Goal: Download file/media

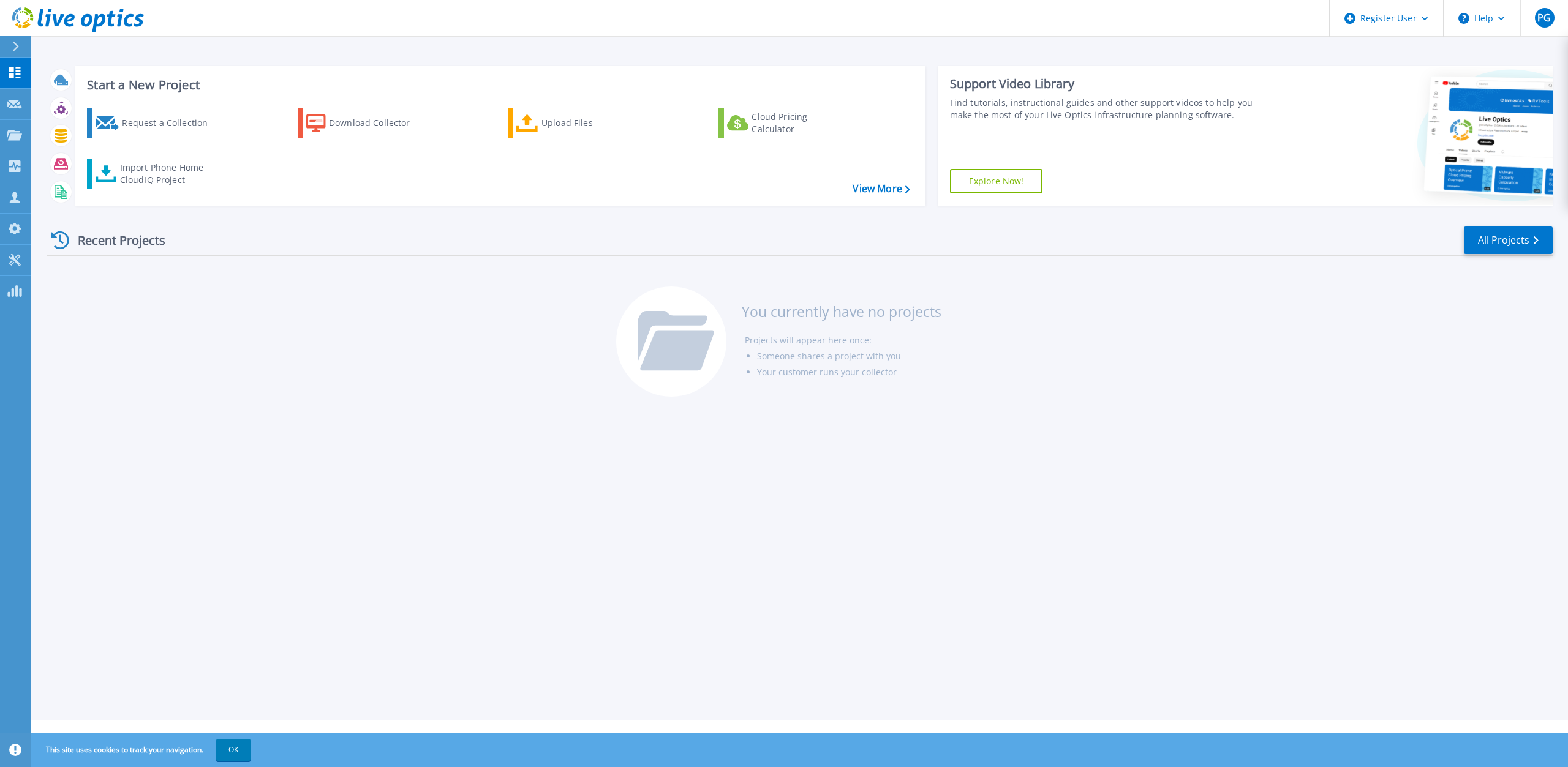
click at [20, 48] on div at bounding box center [21, 46] width 20 height 21
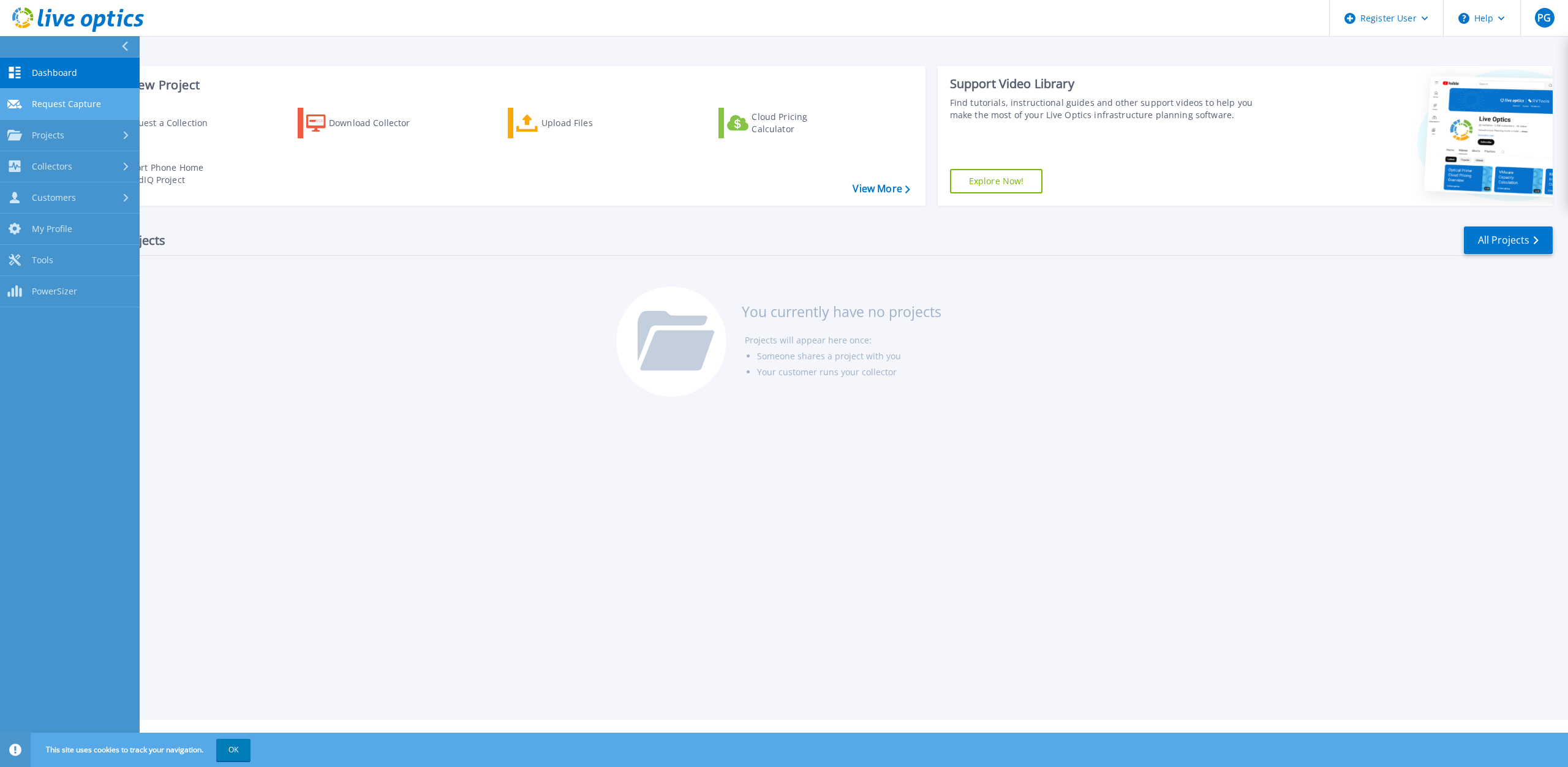
click at [111, 99] on link "Request Capture Request Capture" at bounding box center [70, 104] width 140 height 31
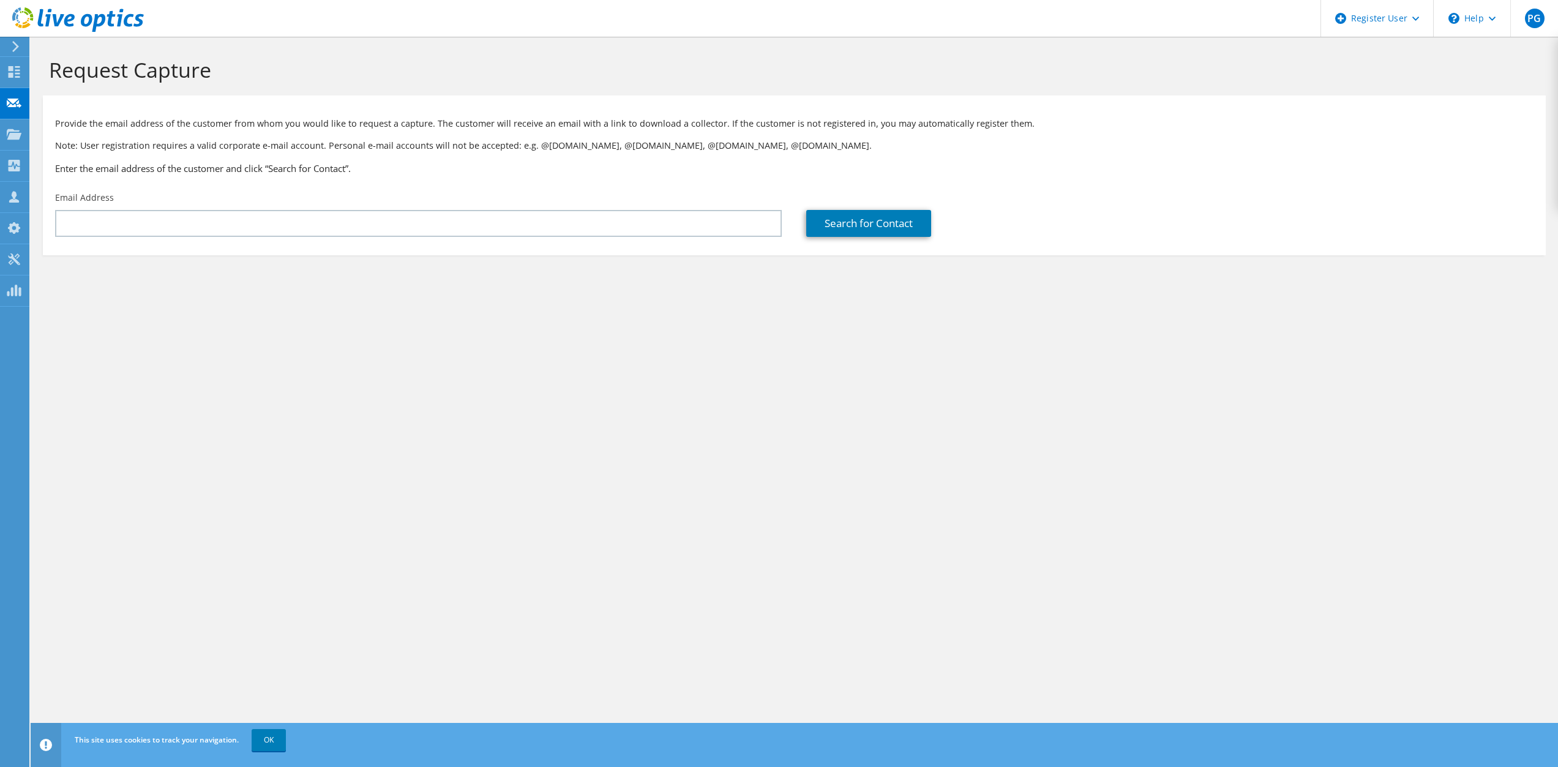
click at [14, 51] on icon at bounding box center [15, 46] width 9 height 11
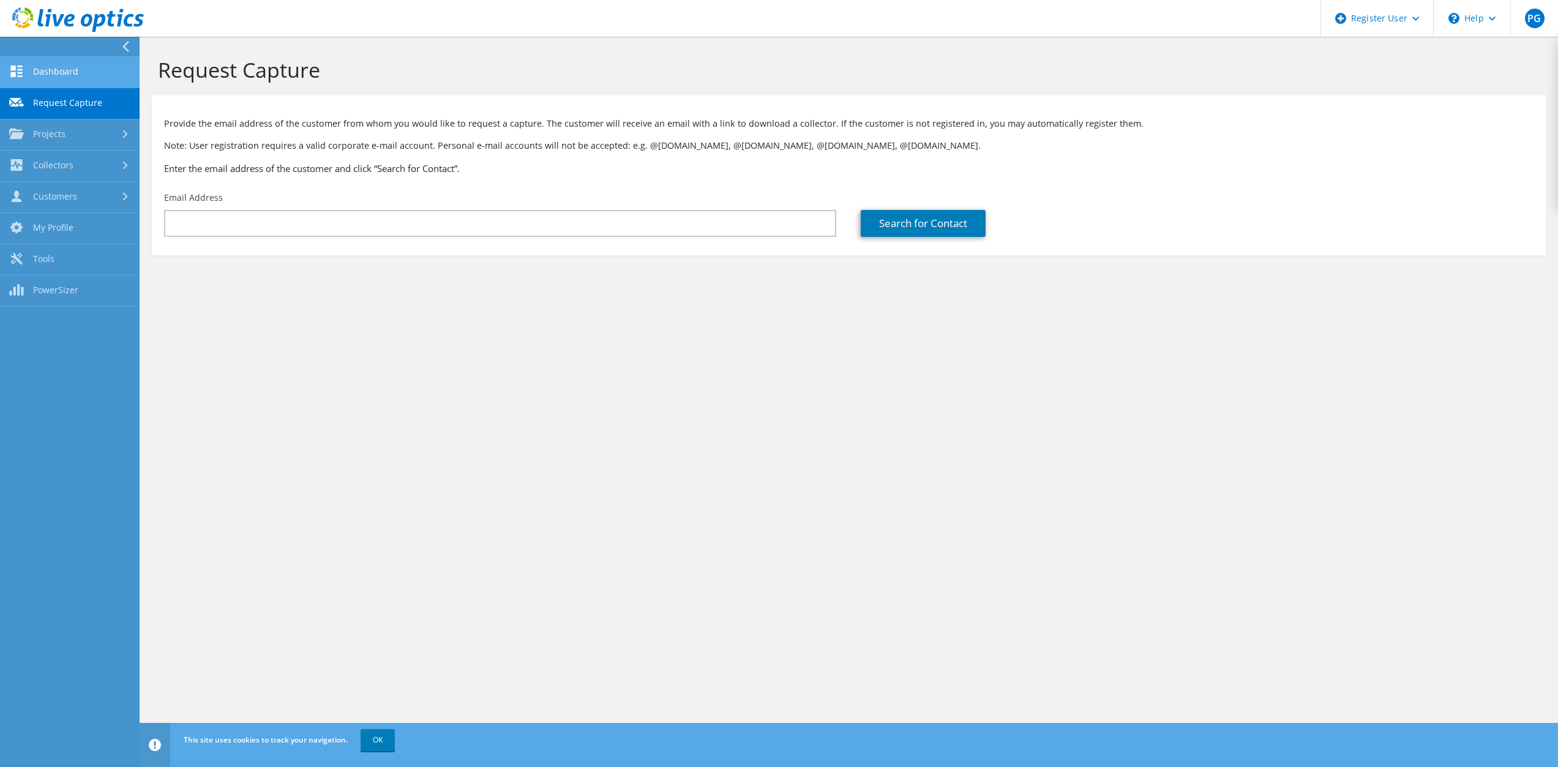
click at [28, 66] on link "Dashboard" at bounding box center [70, 72] width 140 height 31
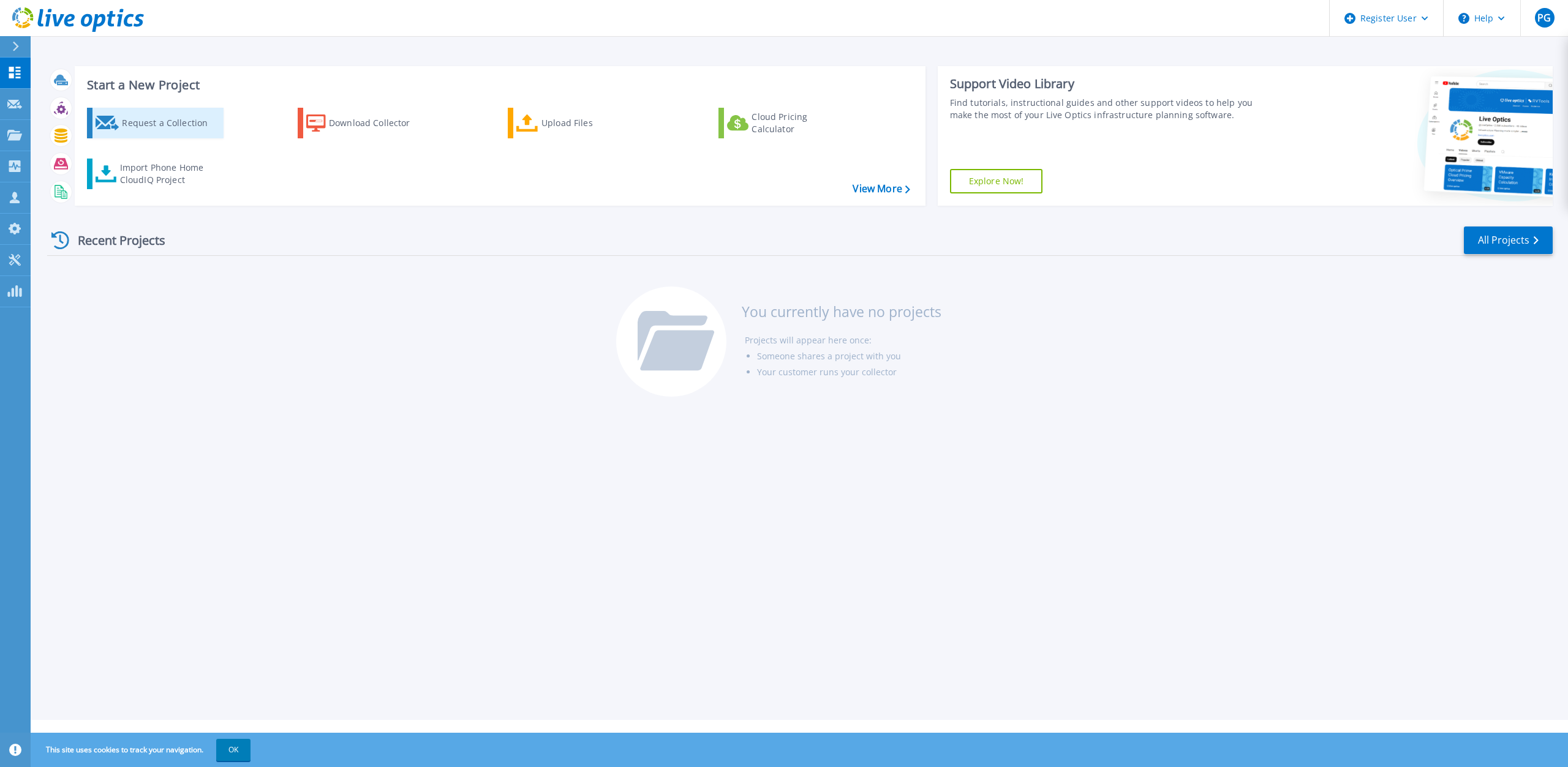
click at [204, 122] on div "Request a Collection" at bounding box center [171, 123] width 98 height 24
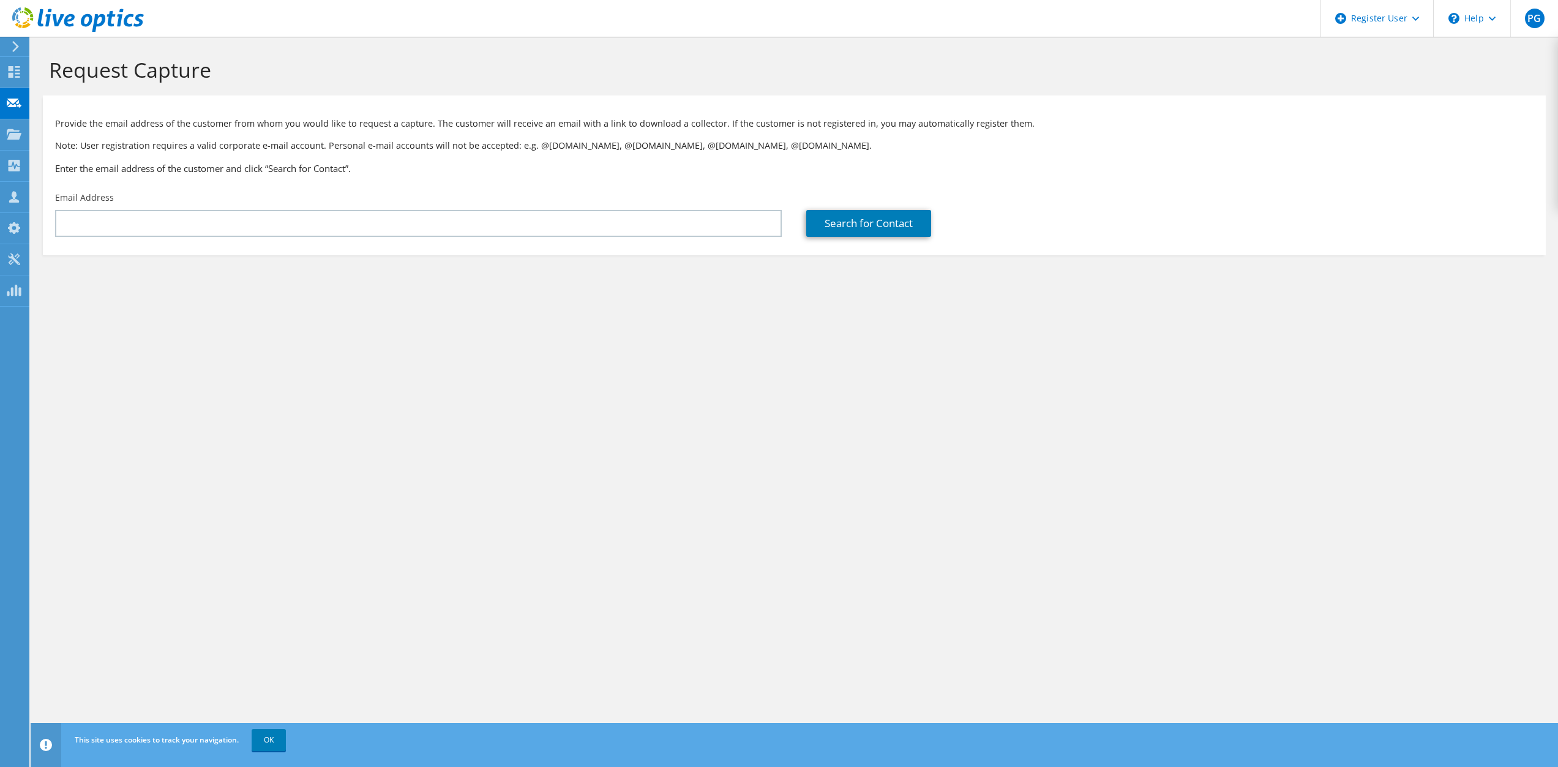
click at [12, 42] on icon at bounding box center [15, 46] width 9 height 11
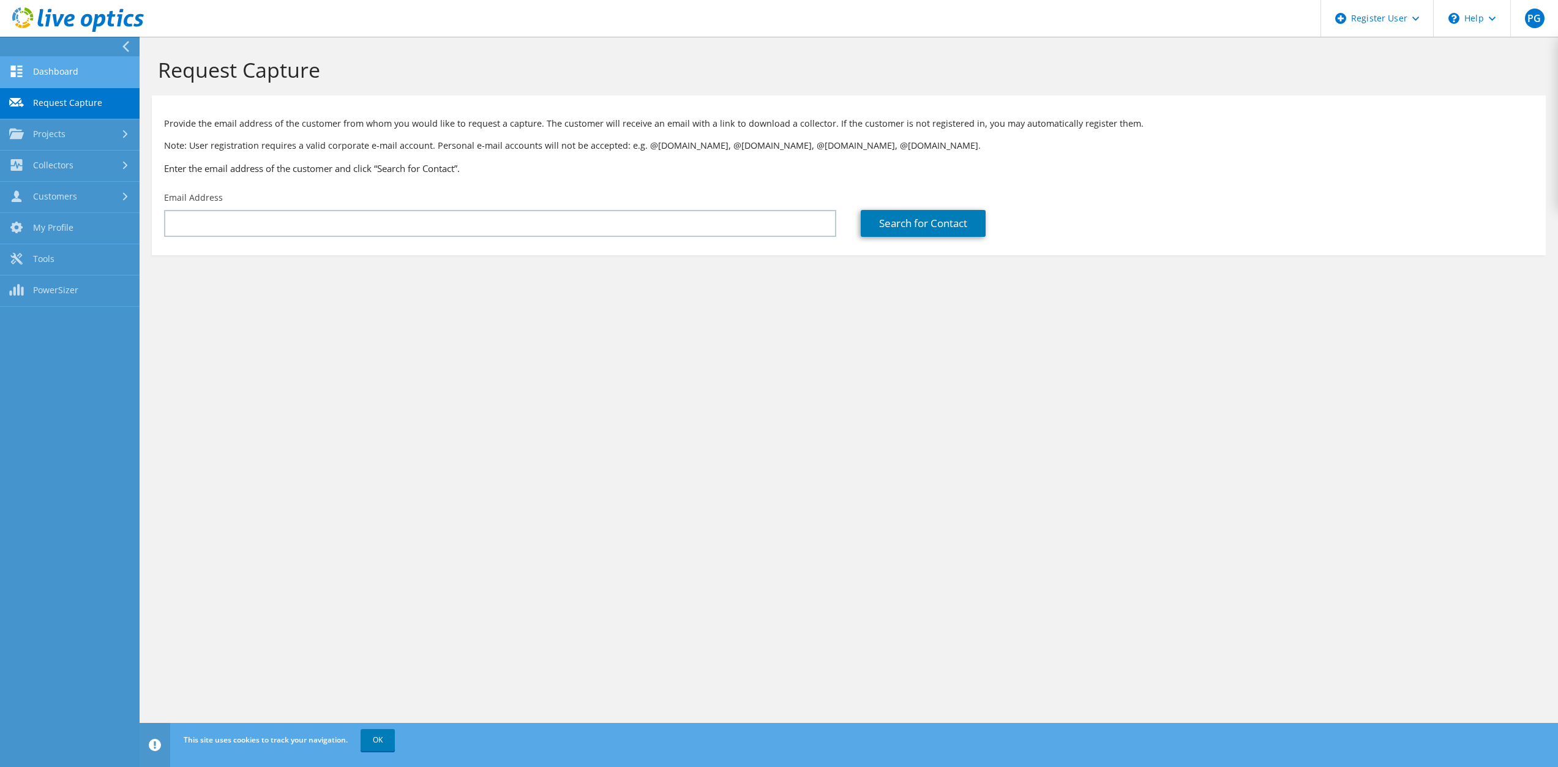
click at [23, 65] on link "Dashboard" at bounding box center [70, 72] width 140 height 31
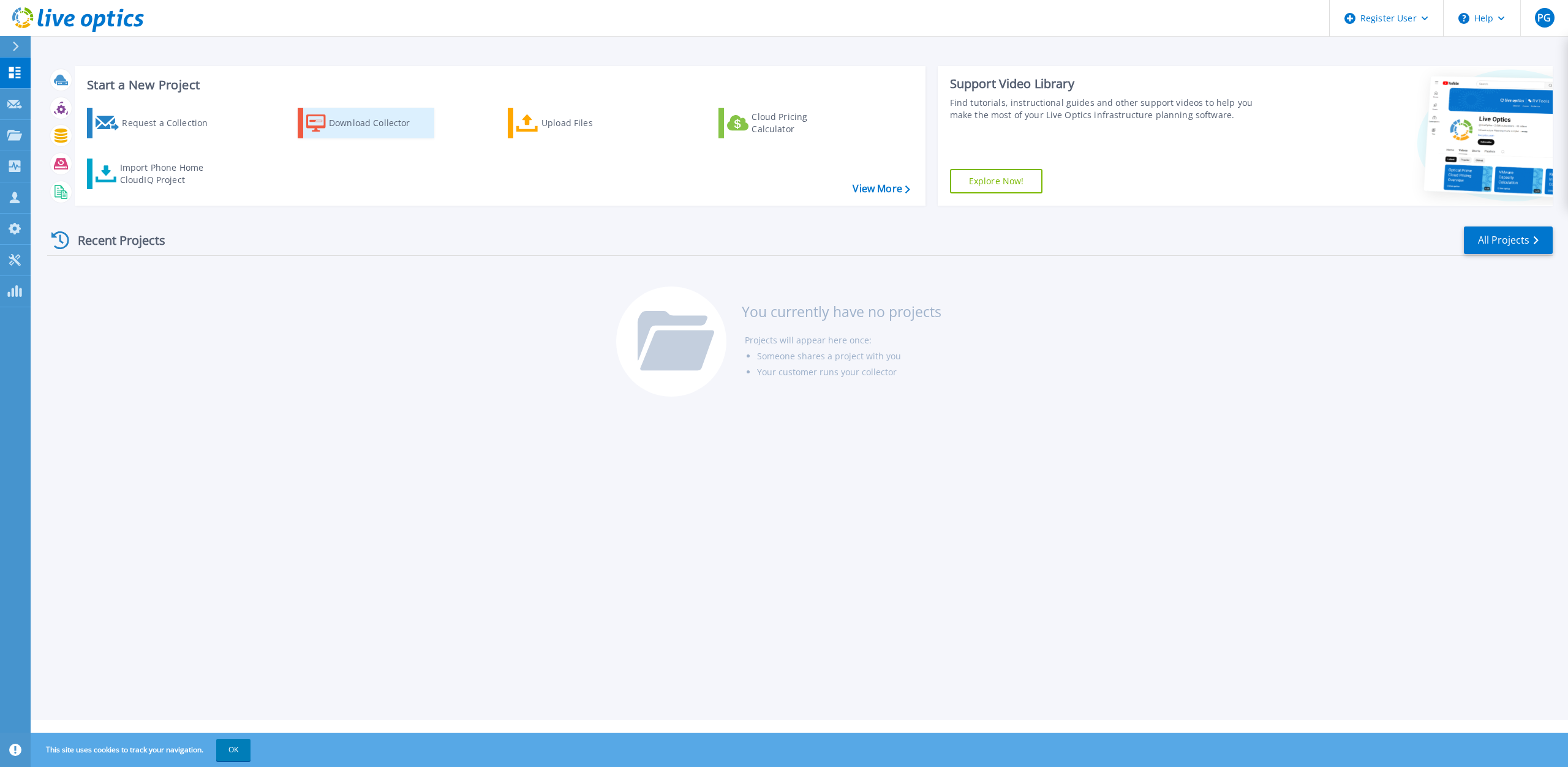
click at [364, 116] on div "Download Collector" at bounding box center [378, 123] width 98 height 24
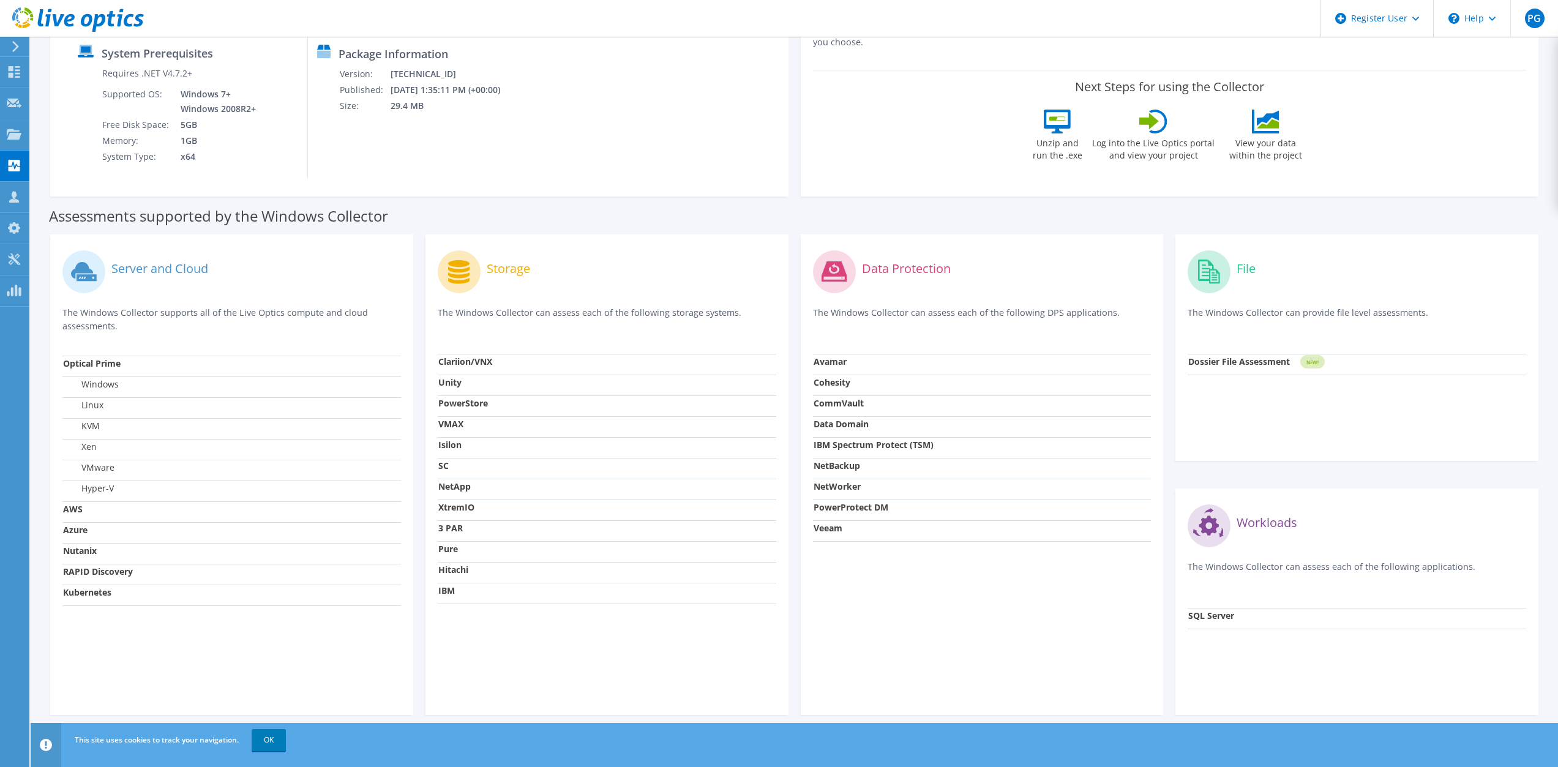
scroll to position [179, 0]
